Goal: Task Accomplishment & Management: Manage account settings

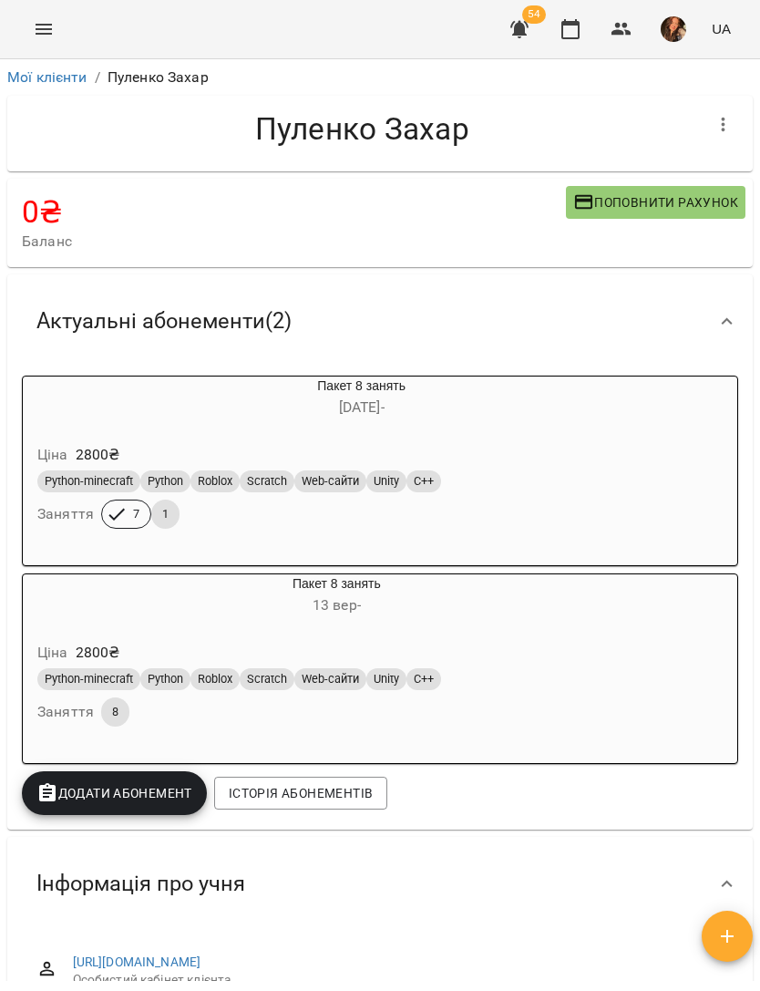
click at [42, 26] on icon "Menu" at bounding box center [44, 29] width 22 height 22
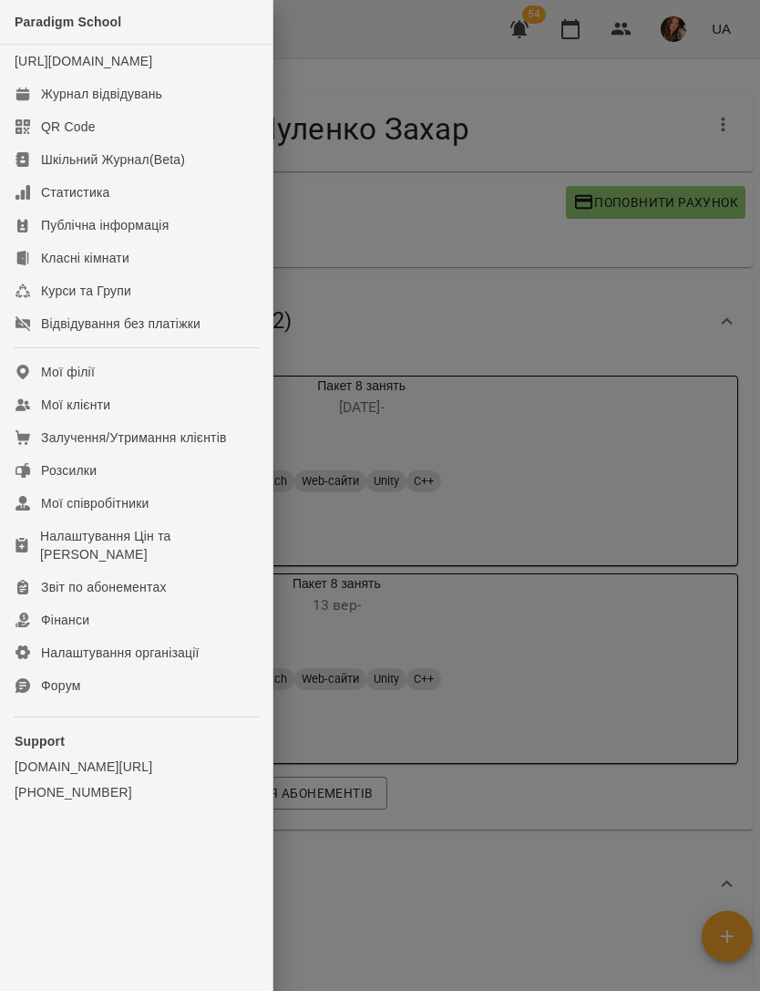
click at [152, 417] on link "Мої клієнти" at bounding box center [136, 404] width 273 height 33
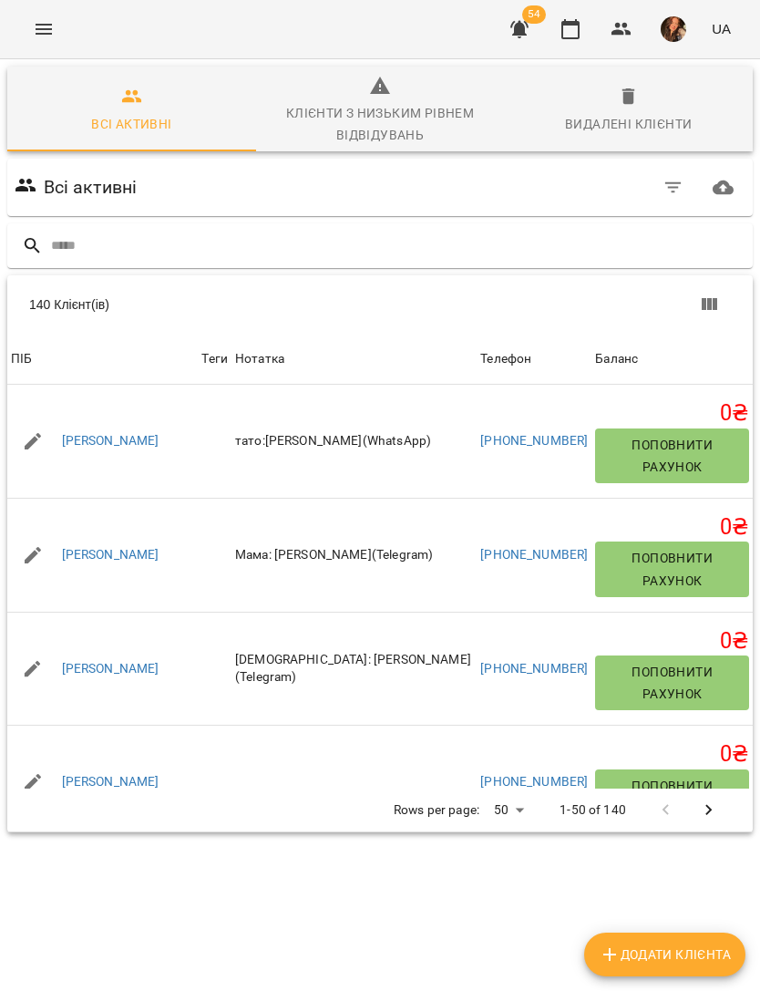
click at [456, 246] on input "text" at bounding box center [398, 246] width 695 height 30
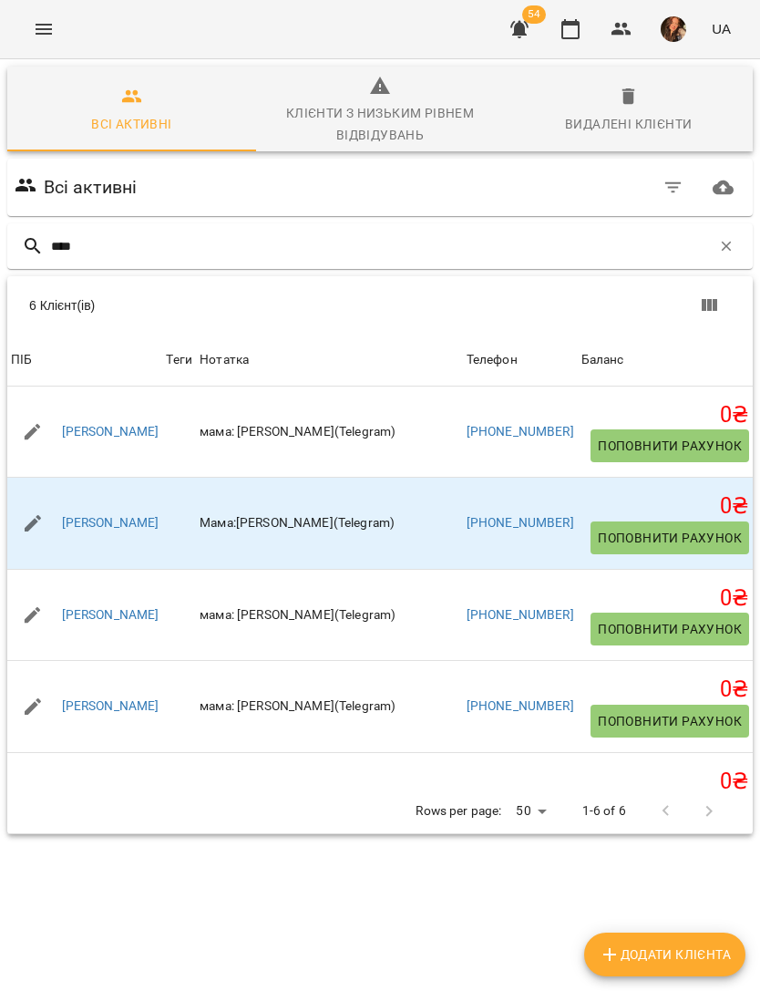
type input "*****"
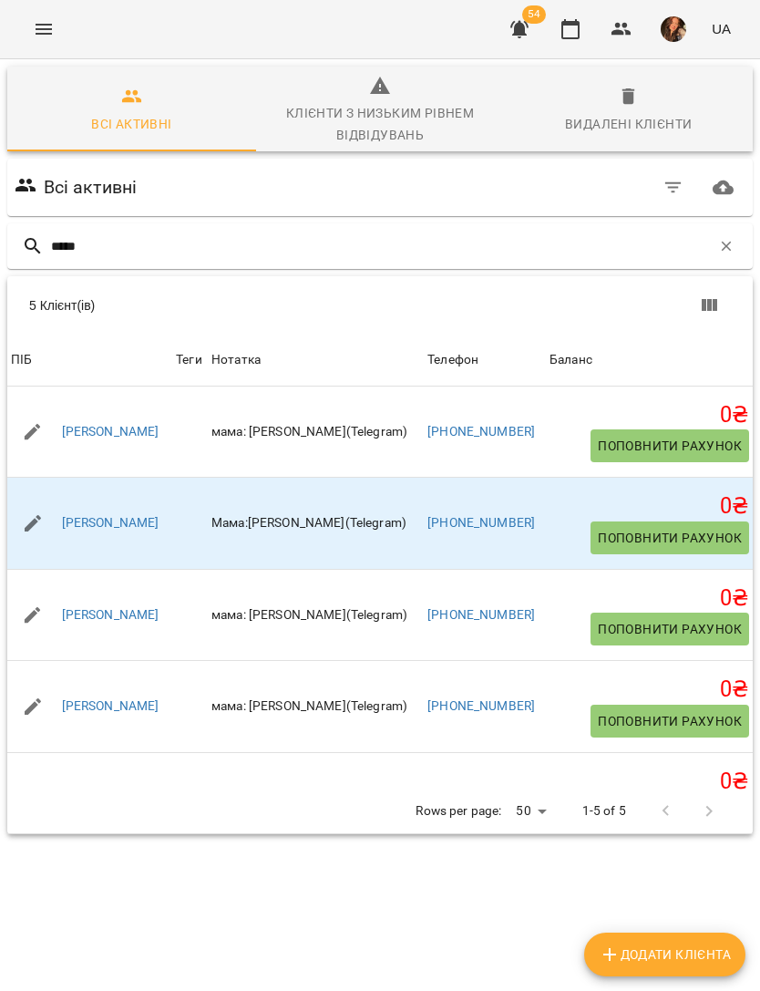
click at [136, 707] on link "[PERSON_NAME]" at bounding box center [111, 706] width 98 height 18
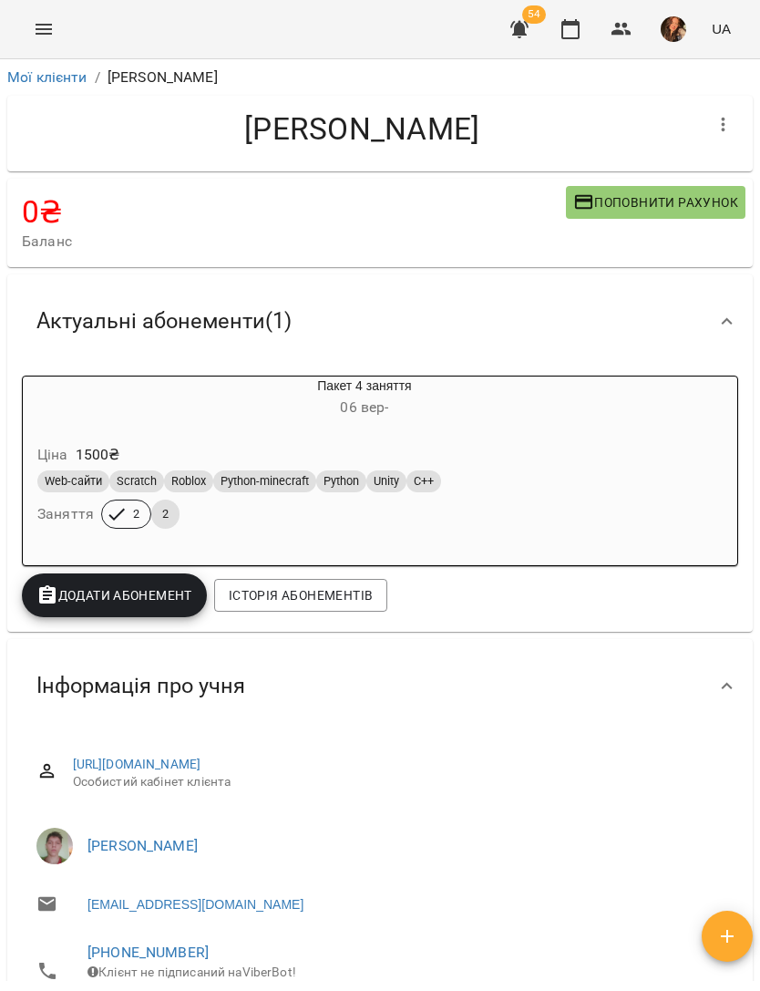
click at [44, 25] on icon "Menu" at bounding box center [44, 29] width 16 height 11
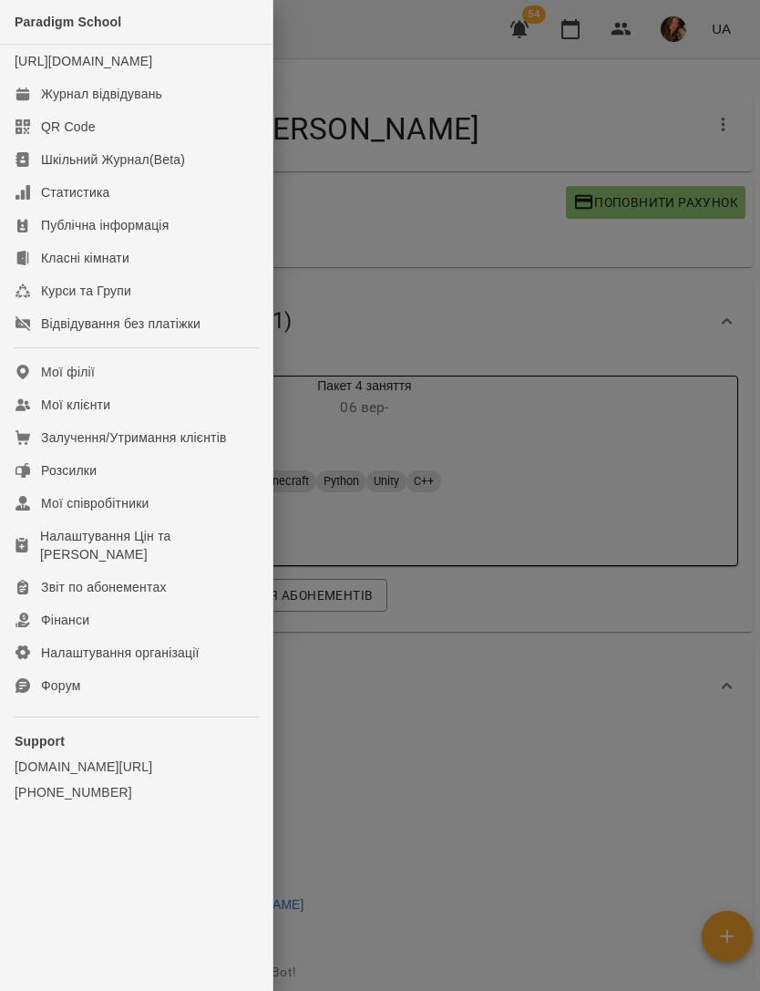
click at [150, 103] on div "Журнал відвідувань" at bounding box center [101, 94] width 121 height 18
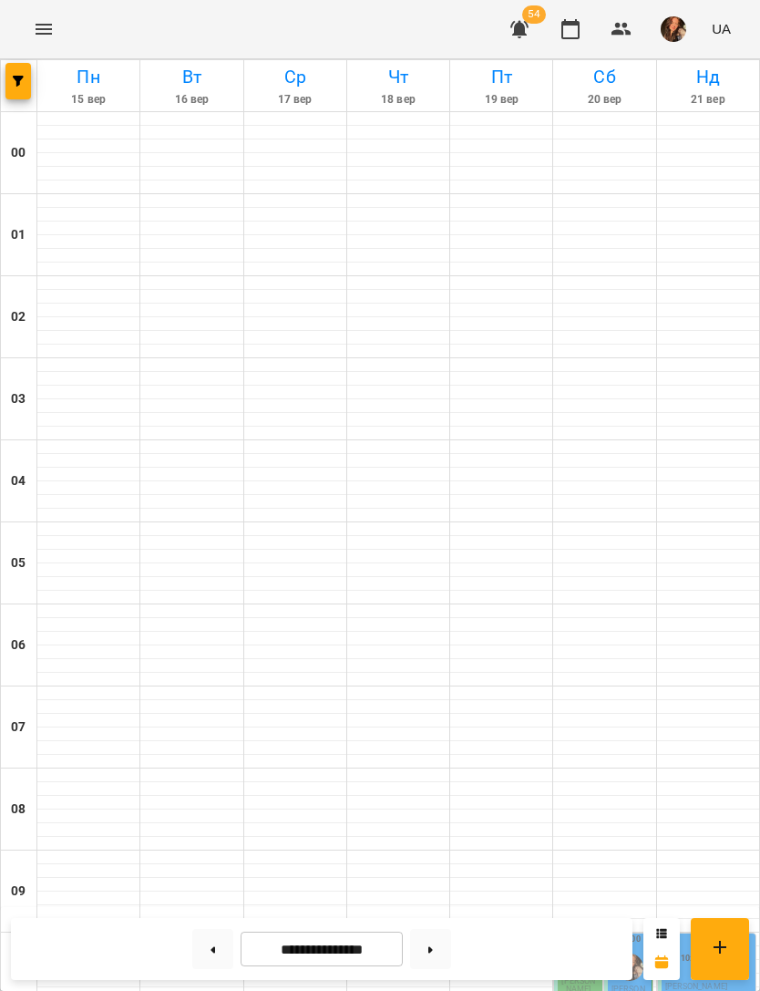
click at [16, 93] on button "button" at bounding box center [18, 81] width 26 height 36
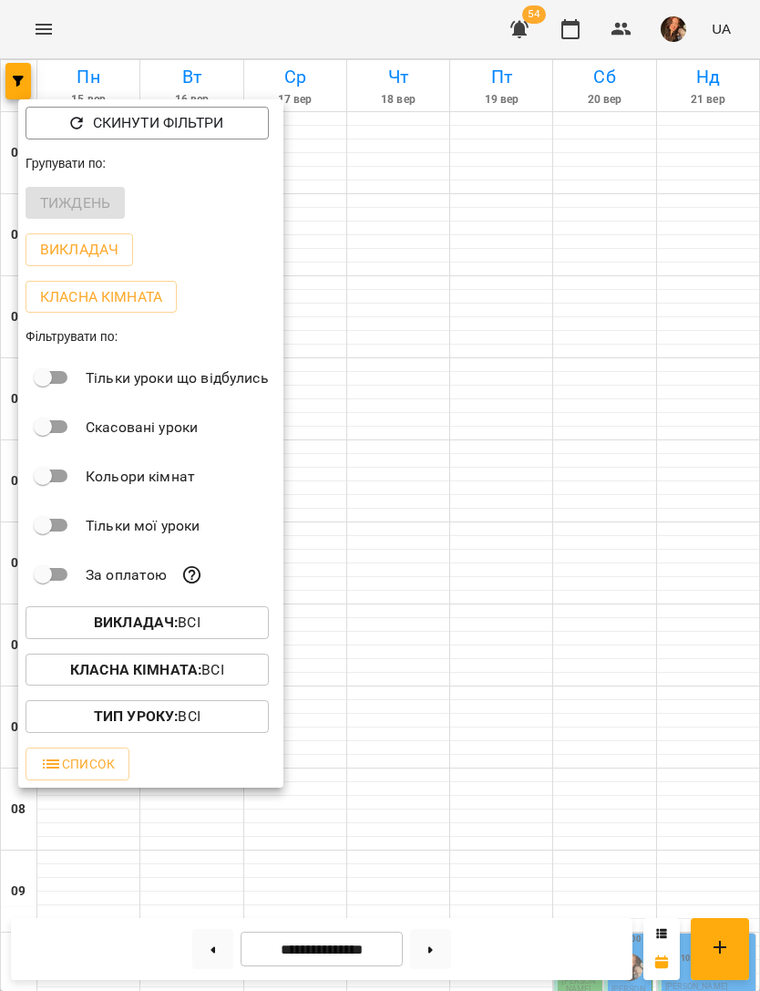
click at [235, 621] on span "Викладач : Всі" at bounding box center [147, 623] width 214 height 22
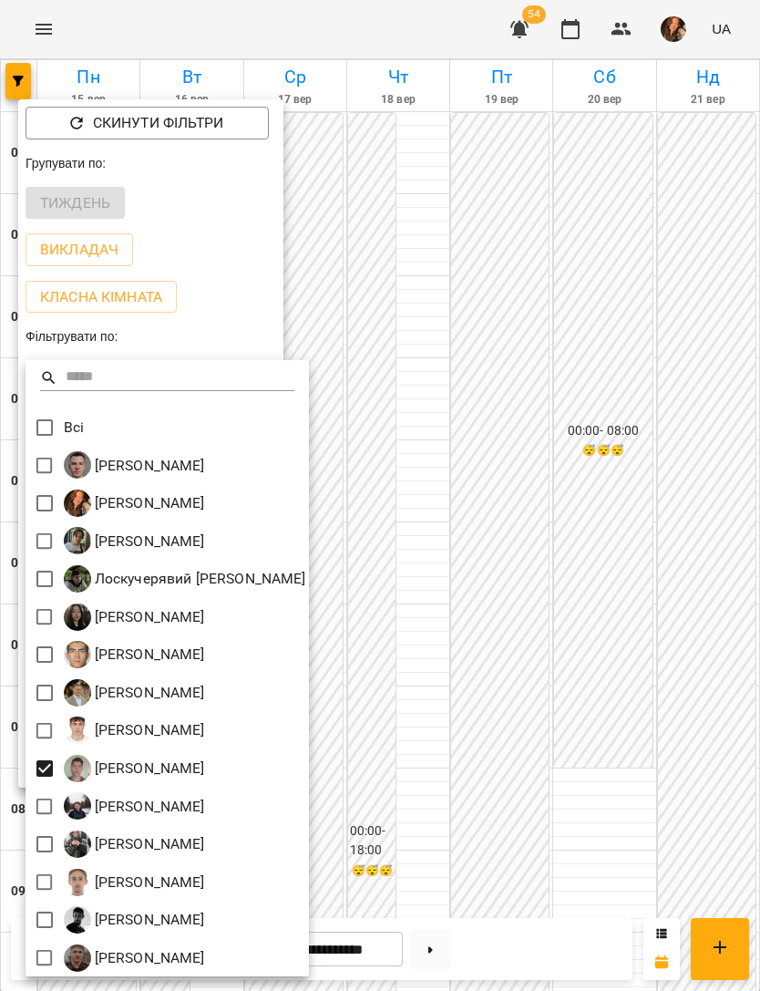
click at [650, 553] on div at bounding box center [380, 495] width 760 height 991
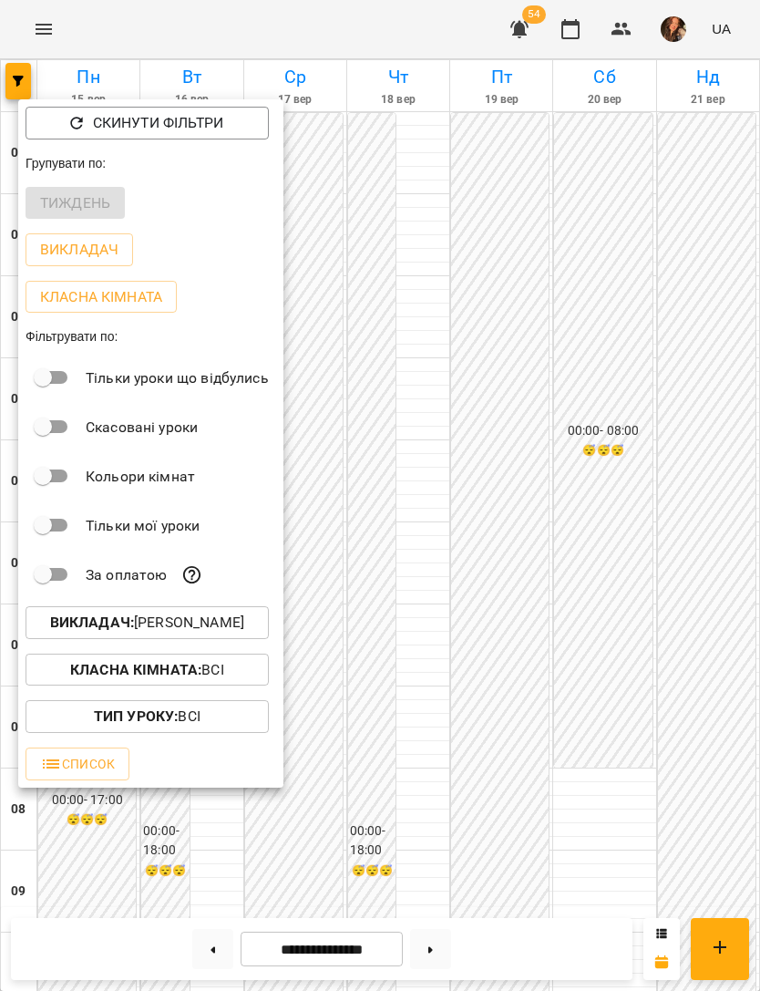
click at [660, 562] on div at bounding box center [380, 495] width 760 height 991
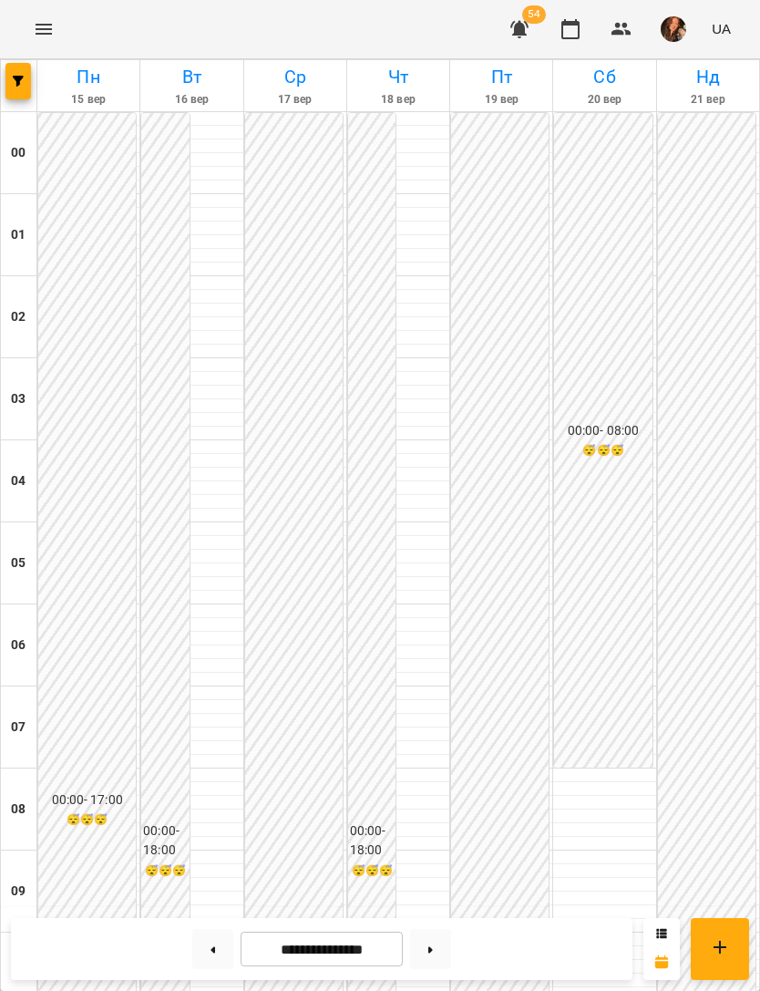
scroll to position [736, 0]
click at [41, 31] on icon "Menu" at bounding box center [44, 29] width 22 height 22
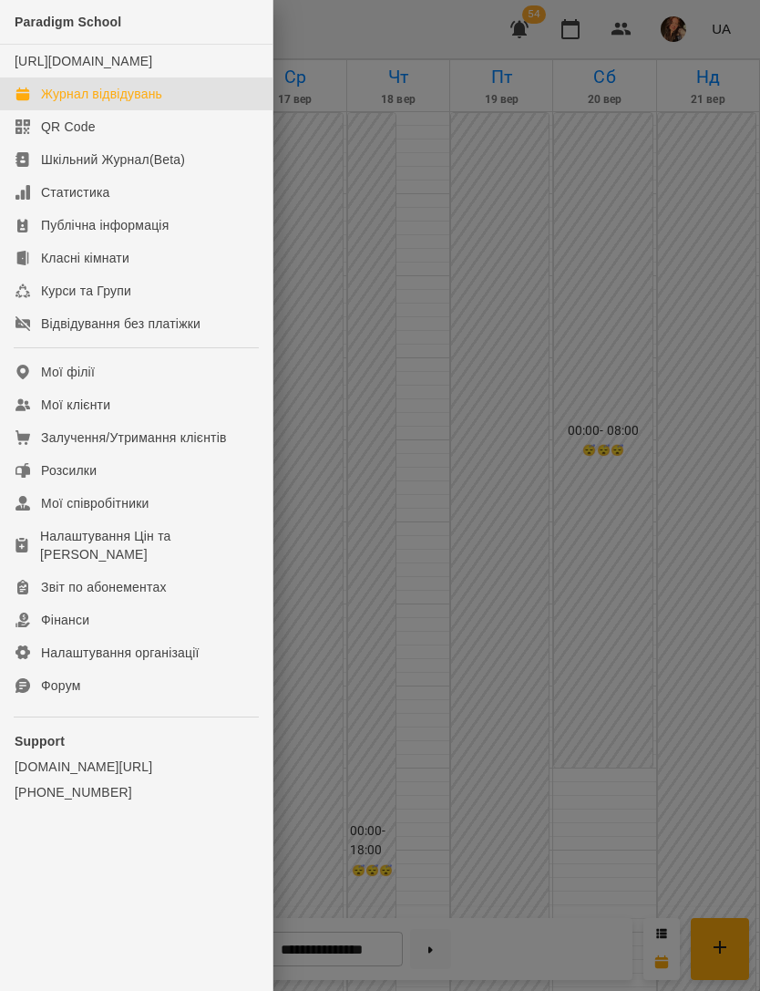
click at [147, 421] on link "Мої клієнти" at bounding box center [136, 404] width 273 height 33
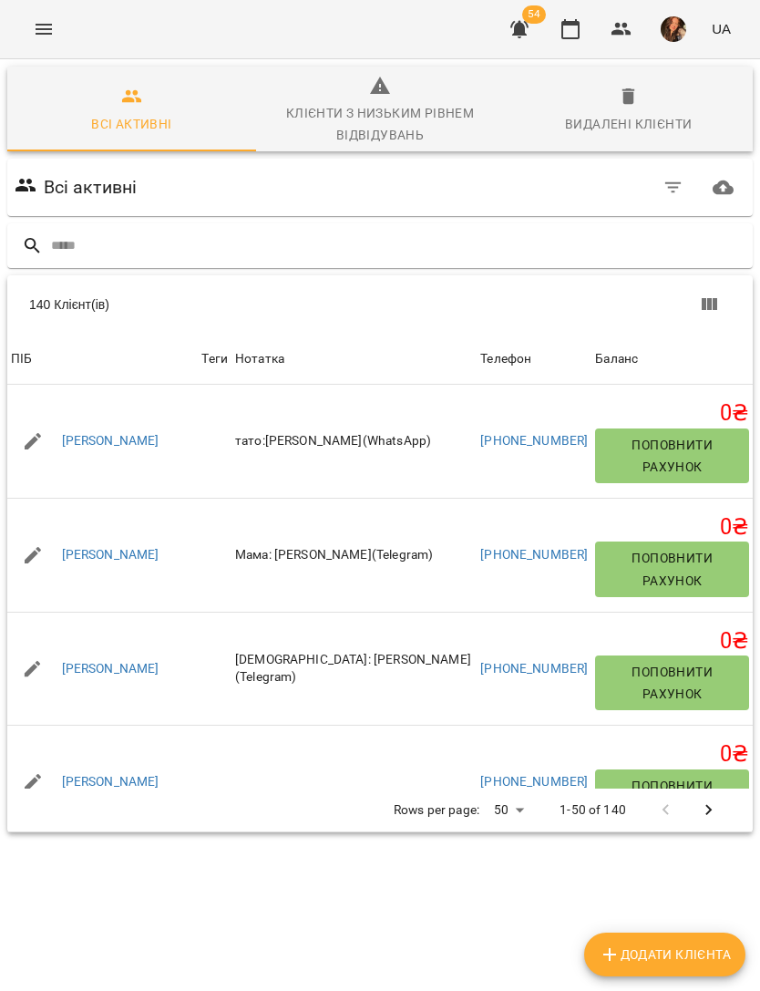
click at [386, 232] on input "text" at bounding box center [398, 246] width 695 height 30
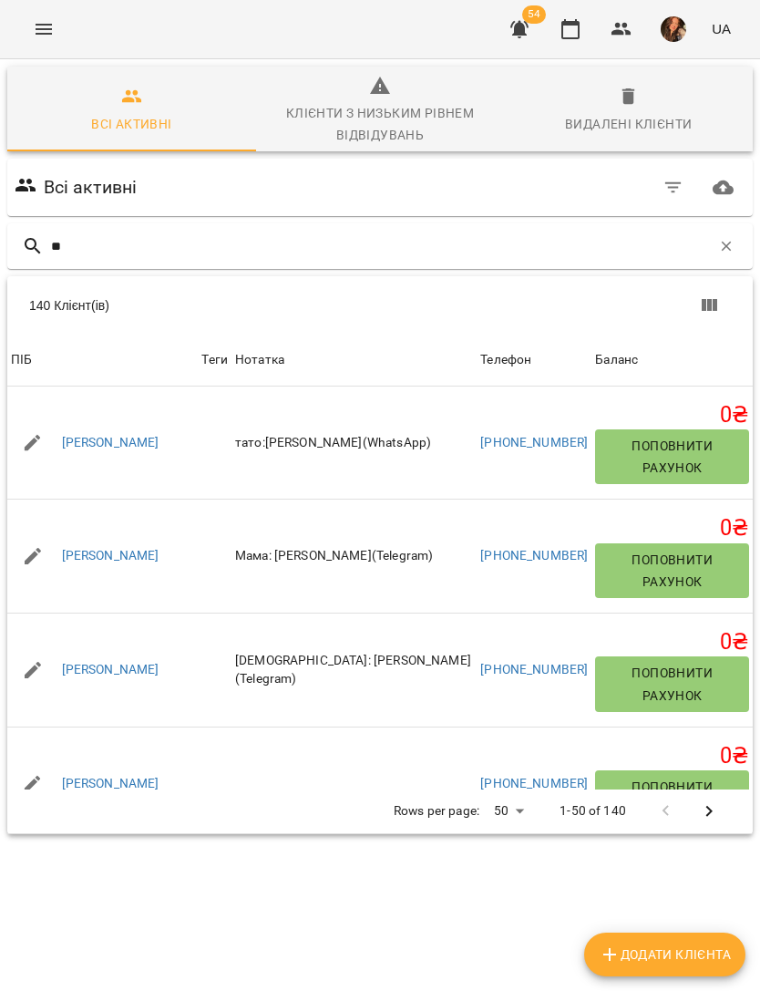
type input "***"
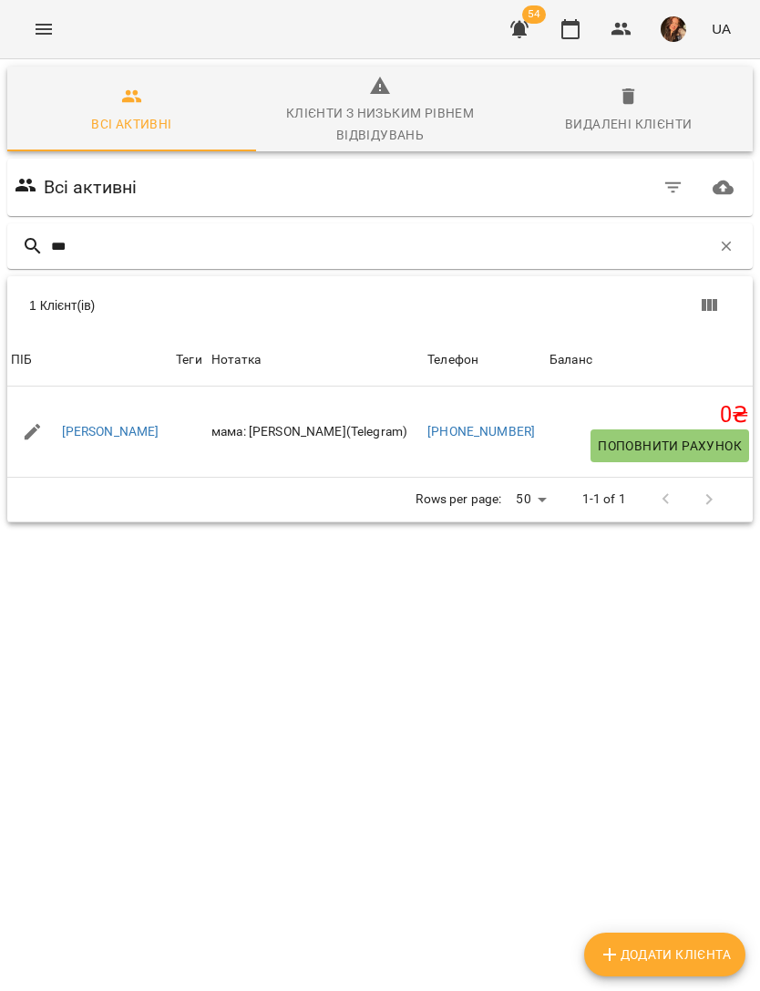
click at [137, 428] on link "[PERSON_NAME]" at bounding box center [111, 432] width 98 height 18
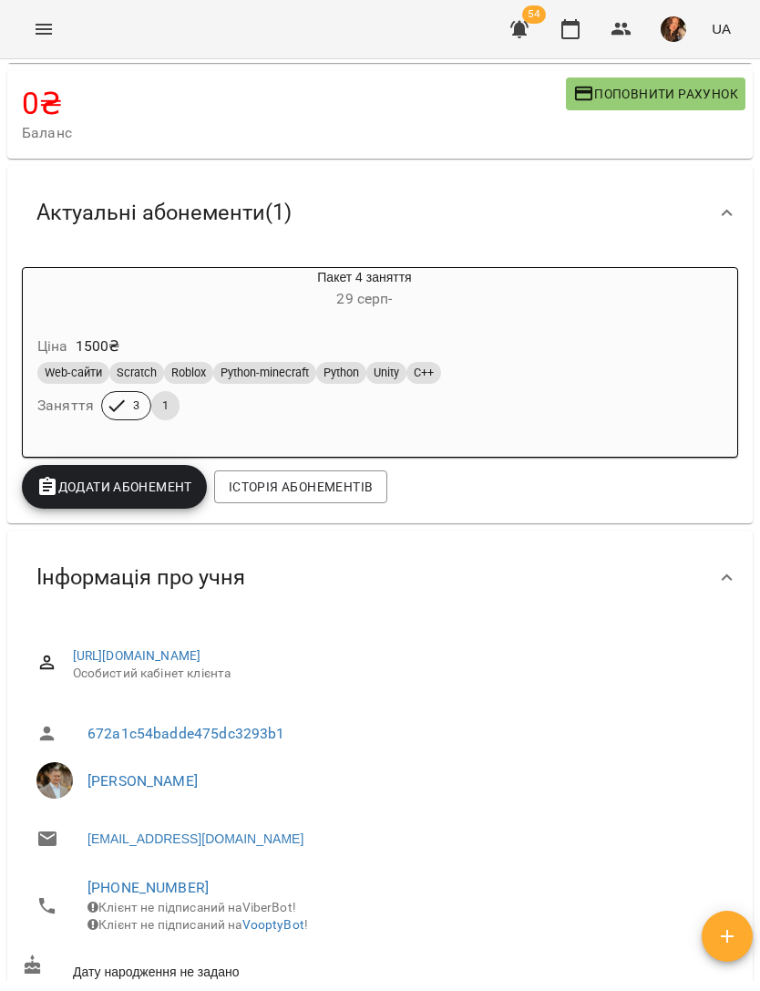
scroll to position [109, 0]
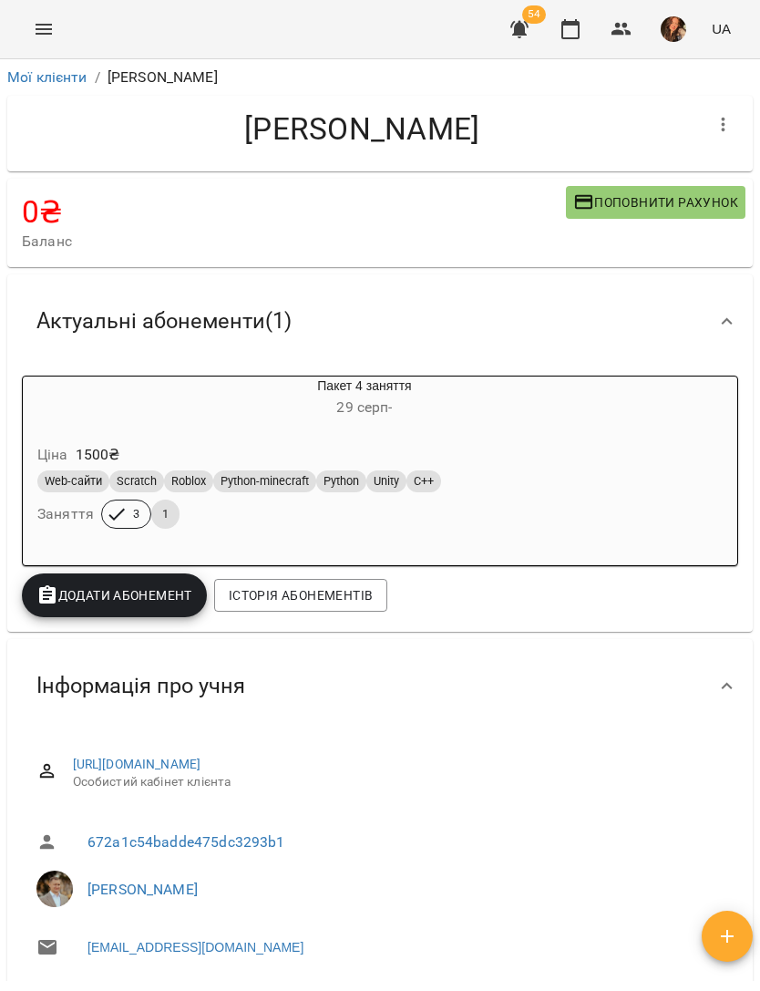
click at [49, 22] on icon "Menu" at bounding box center [44, 29] width 22 height 22
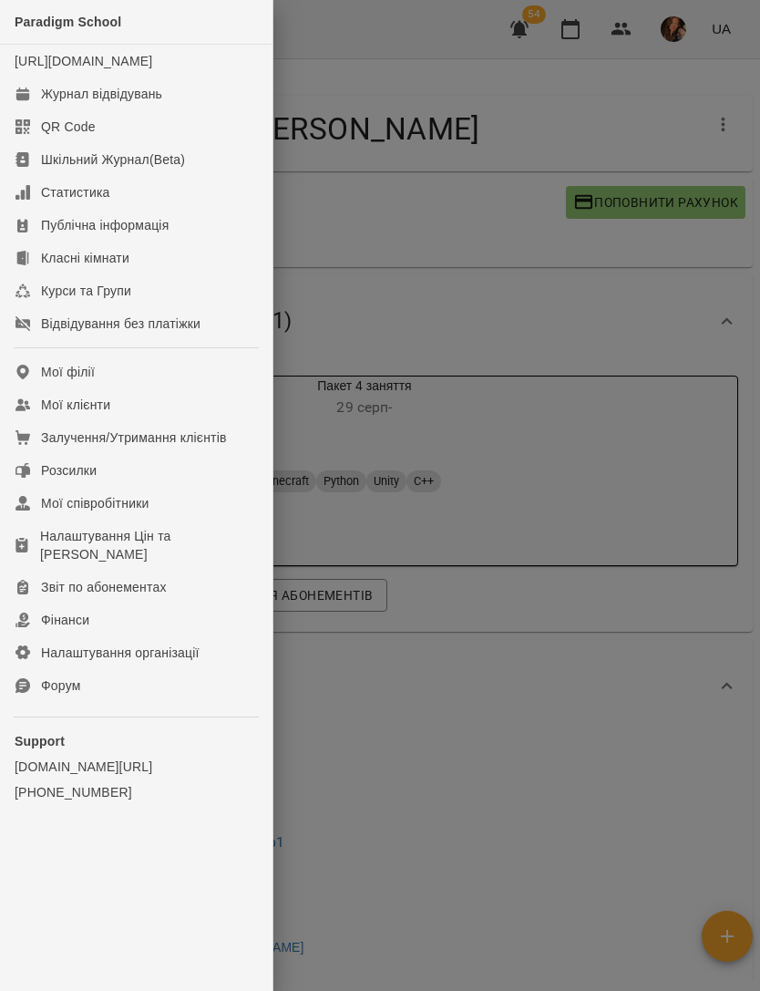
scroll to position [0, 0]
click at [128, 110] on link "Журнал відвідувань" at bounding box center [136, 93] width 273 height 33
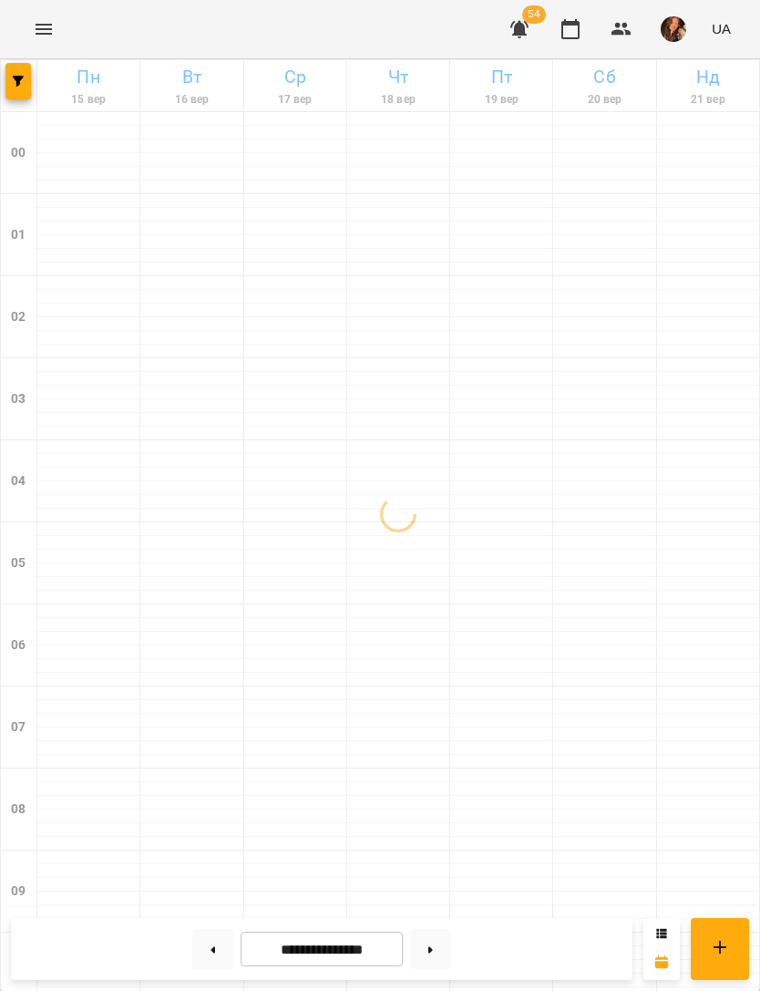
click at [17, 81] on icon "button" at bounding box center [18, 81] width 11 height 11
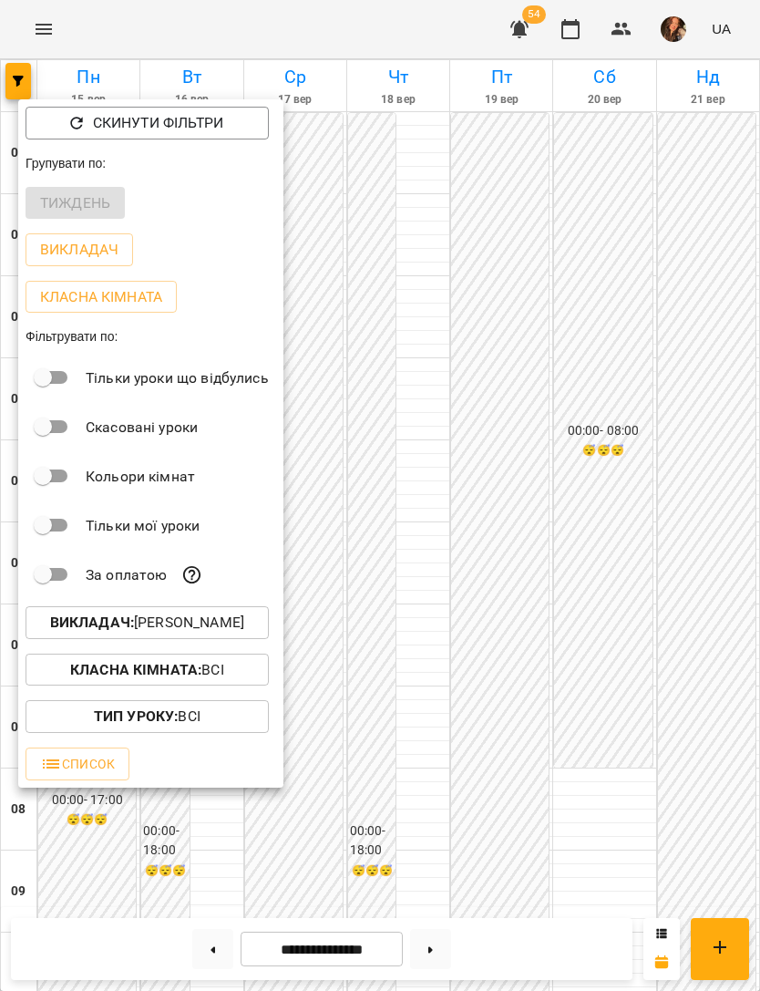
click at [242, 623] on p "Викладач : [PERSON_NAME]" at bounding box center [147, 623] width 194 height 22
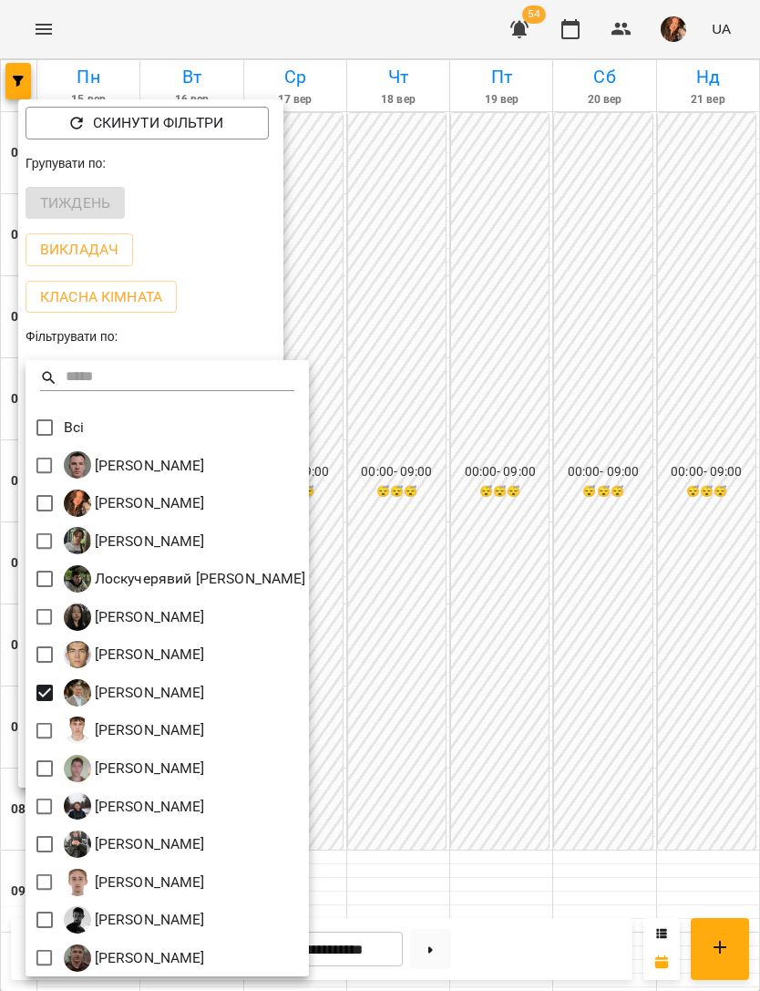
click at [568, 561] on div at bounding box center [380, 495] width 760 height 991
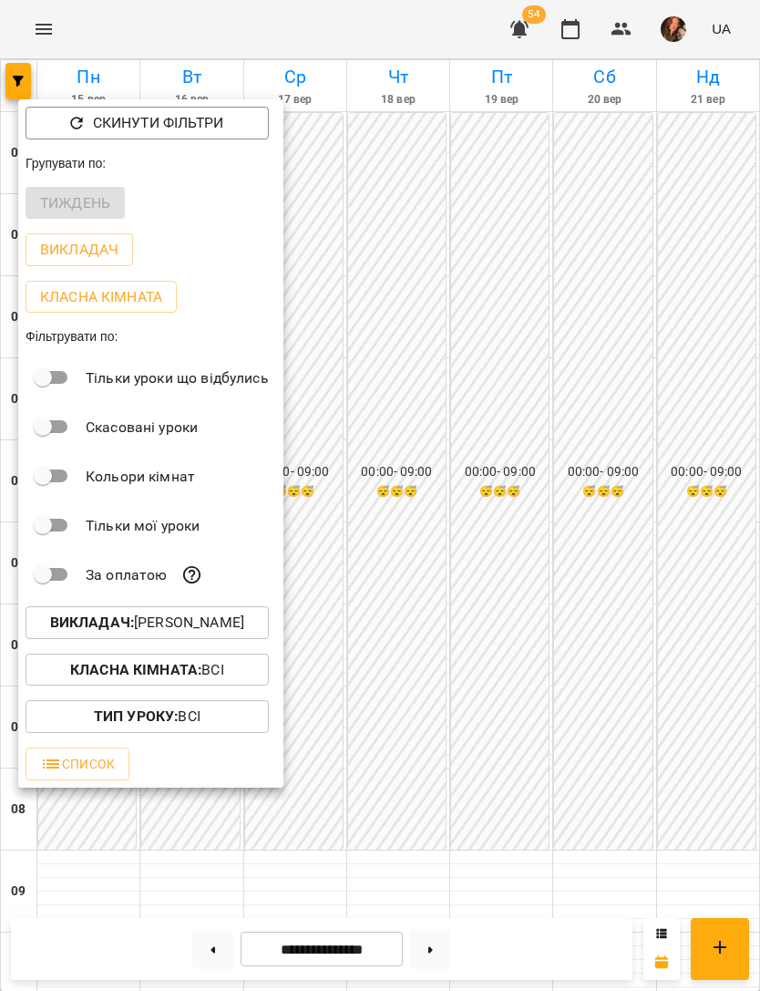
click at [591, 560] on div at bounding box center [380, 495] width 760 height 991
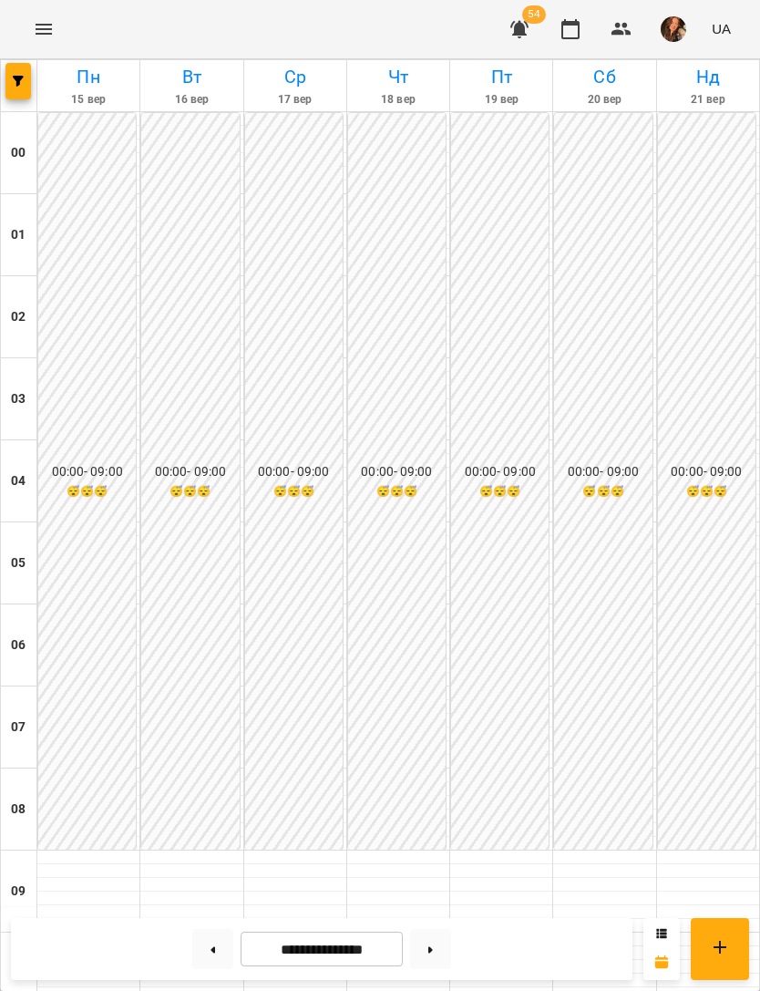
scroll to position [1146, 0]
click at [432, 953] on icon at bounding box center [430, 949] width 5 height 7
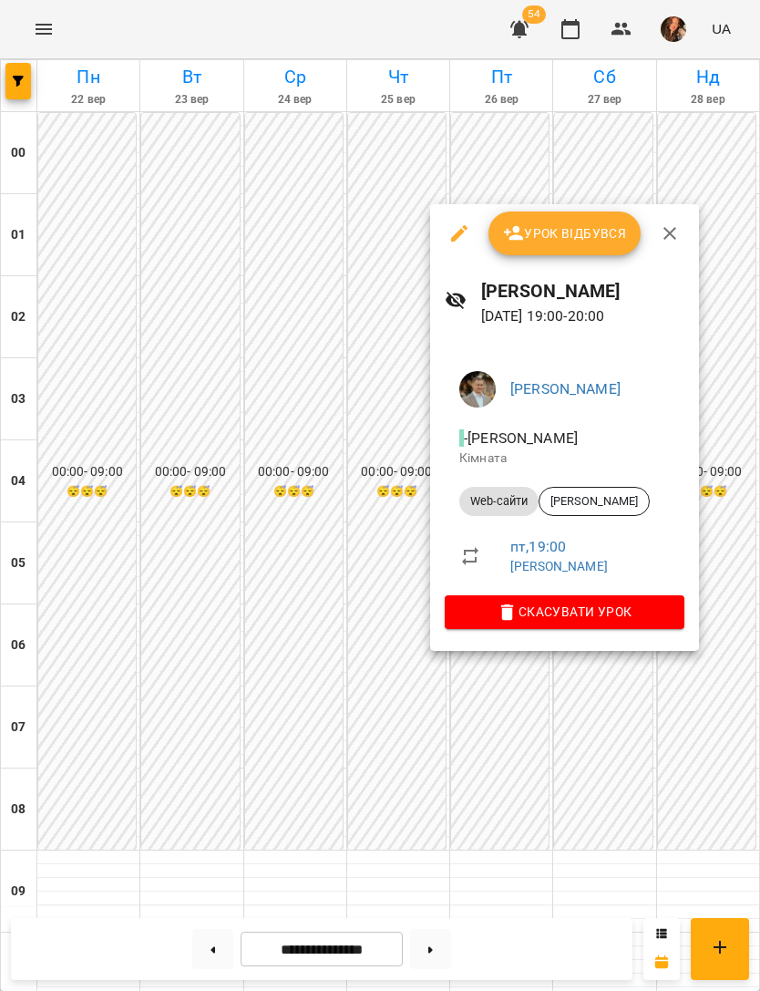
click at [571, 790] on div at bounding box center [380, 495] width 760 height 991
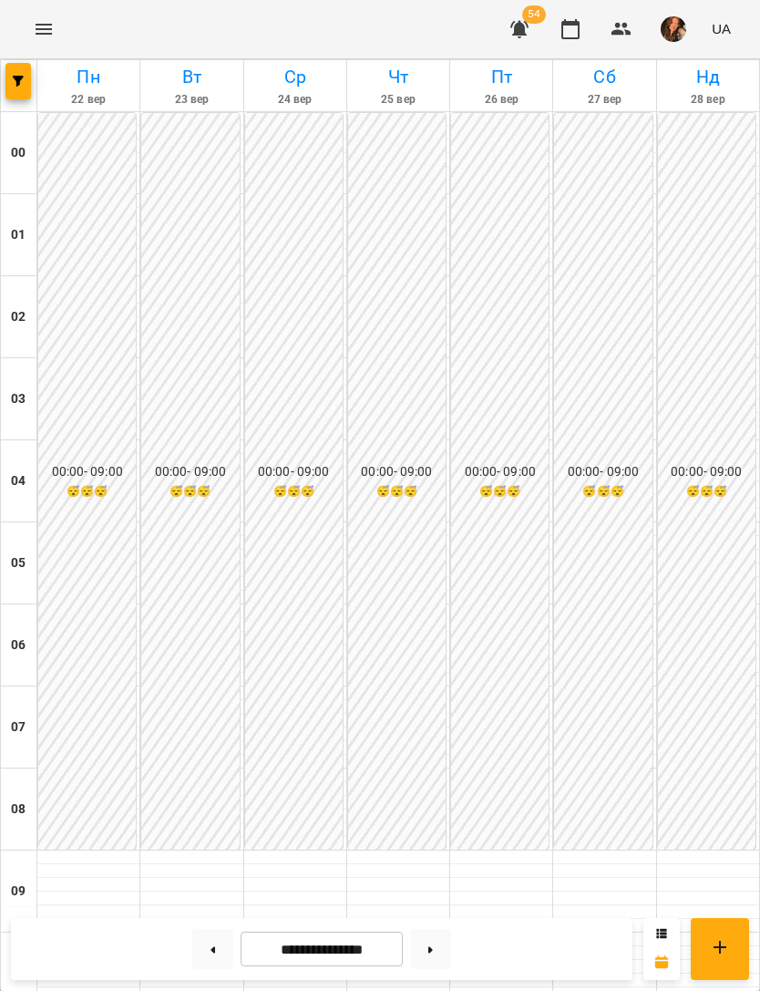
click at [220, 948] on button at bounding box center [212, 949] width 41 height 40
type input "**********"
